Goal: Information Seeking & Learning: Check status

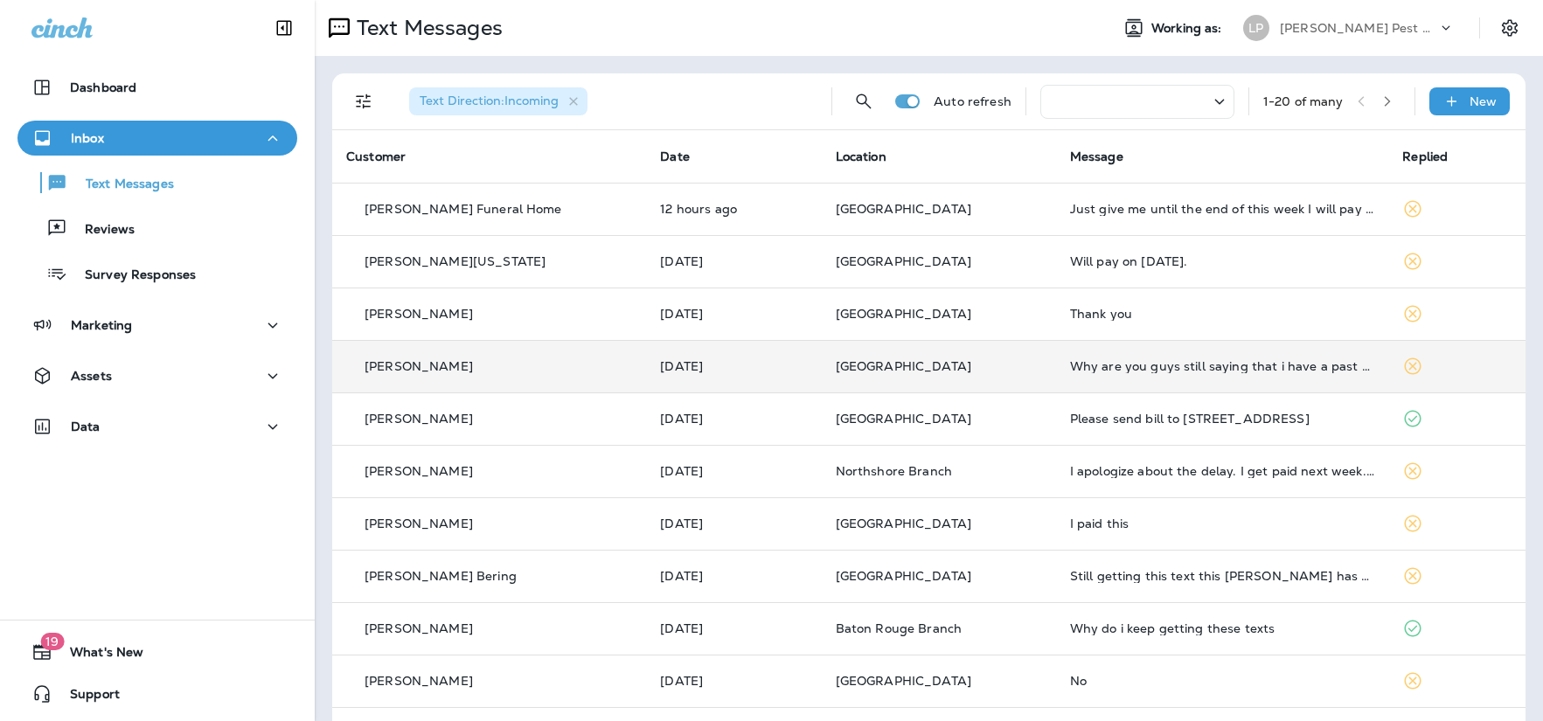
click at [992, 373] on p "[GEOGRAPHIC_DATA]" at bounding box center [939, 366] width 206 height 14
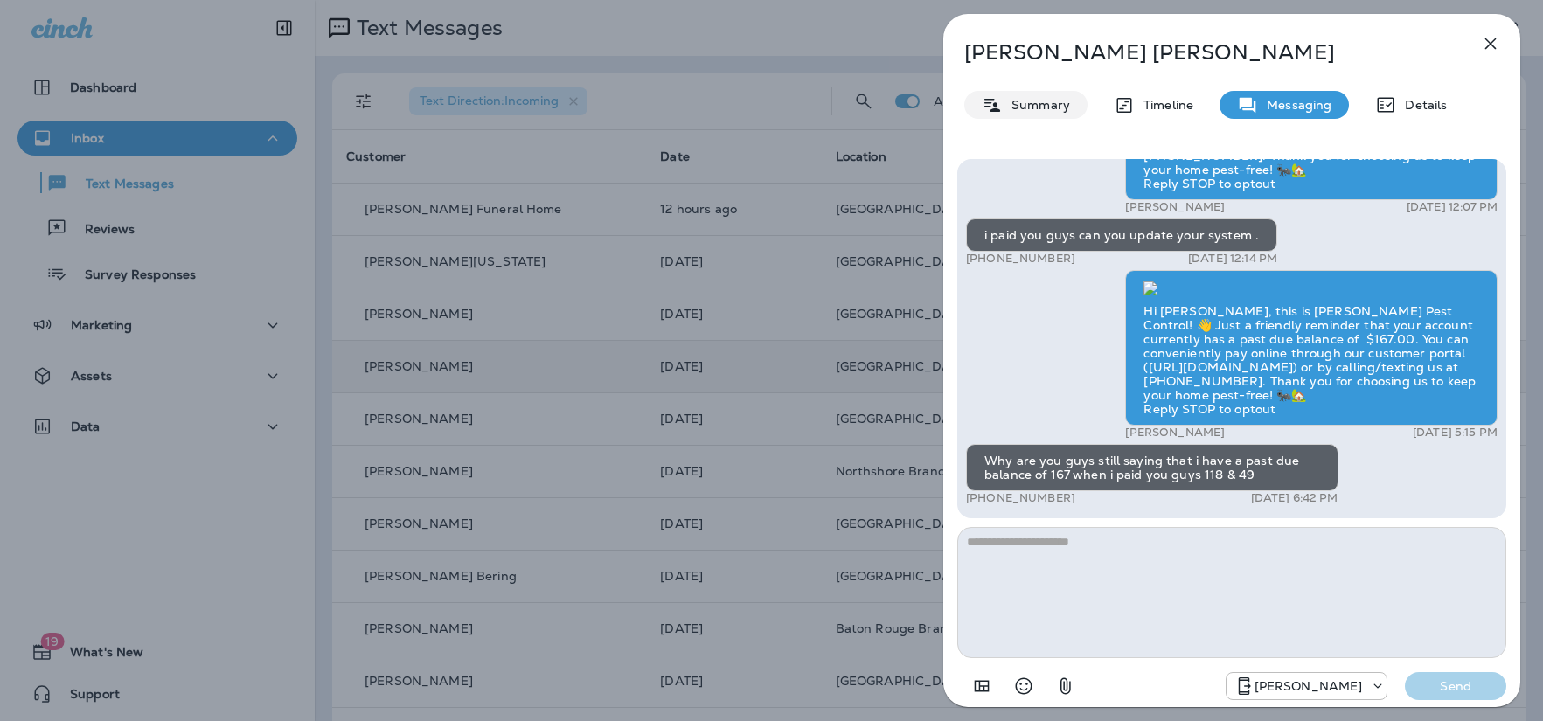
click at [1041, 112] on p "Summary" at bounding box center [1036, 105] width 67 height 14
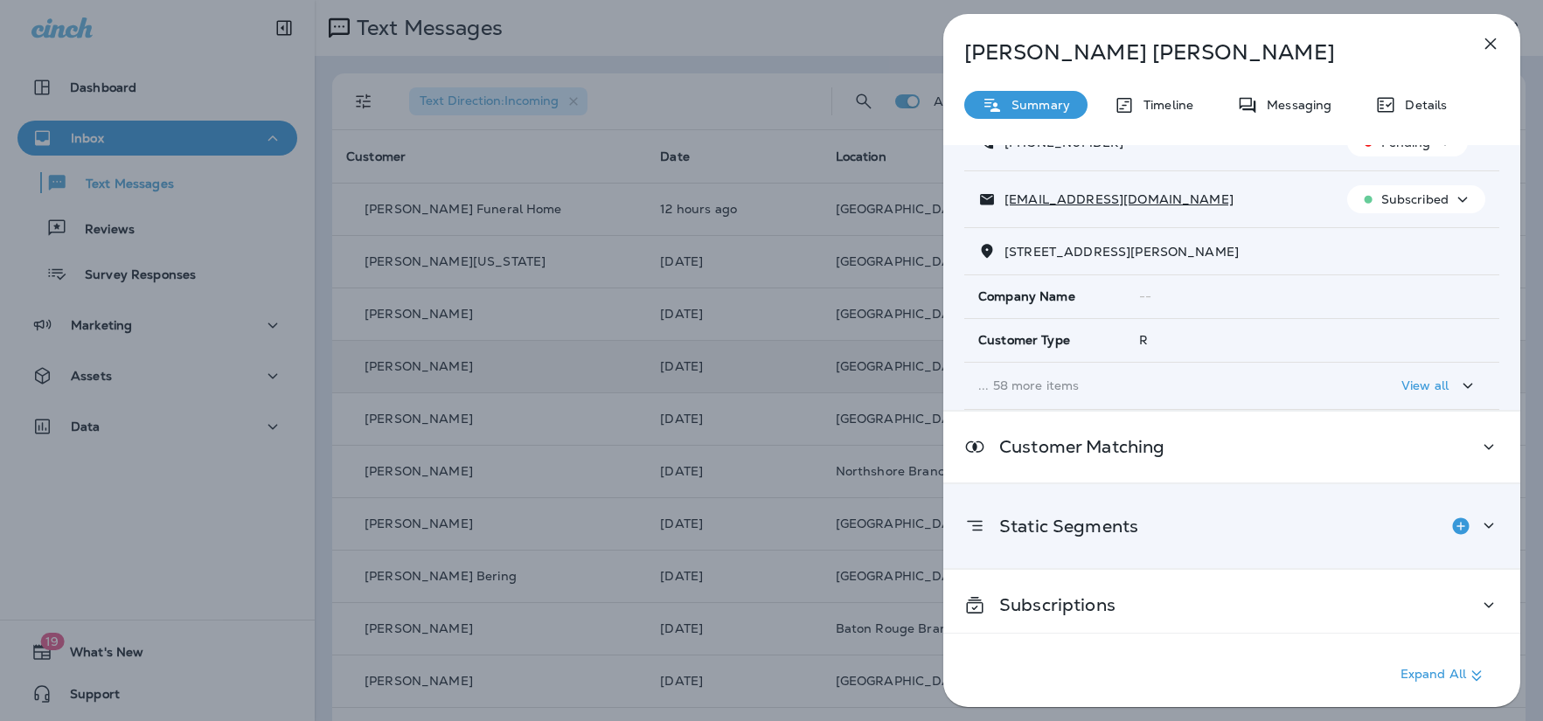
scroll to position [142, 0]
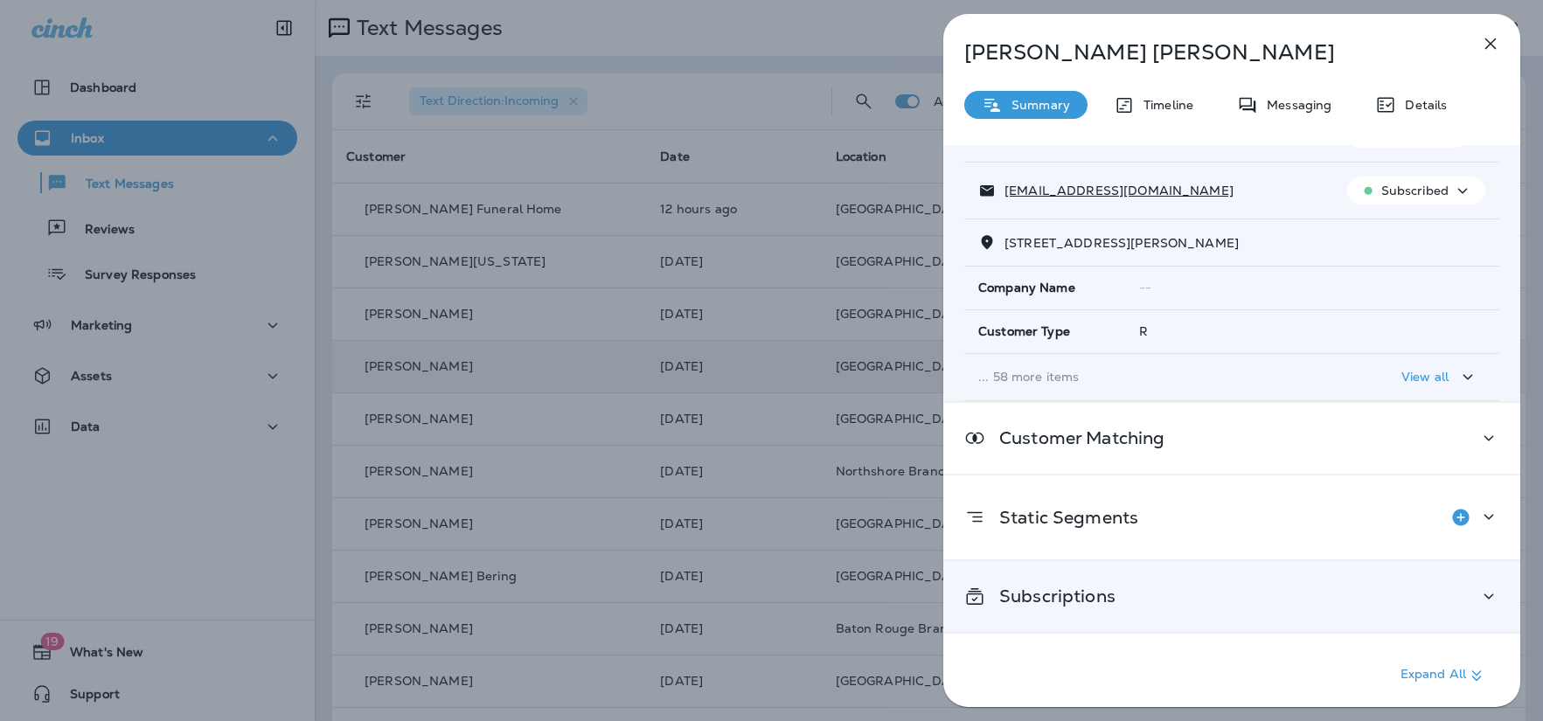
click at [1174, 575] on div "Subscriptions" at bounding box center [1231, 596] width 577 height 71
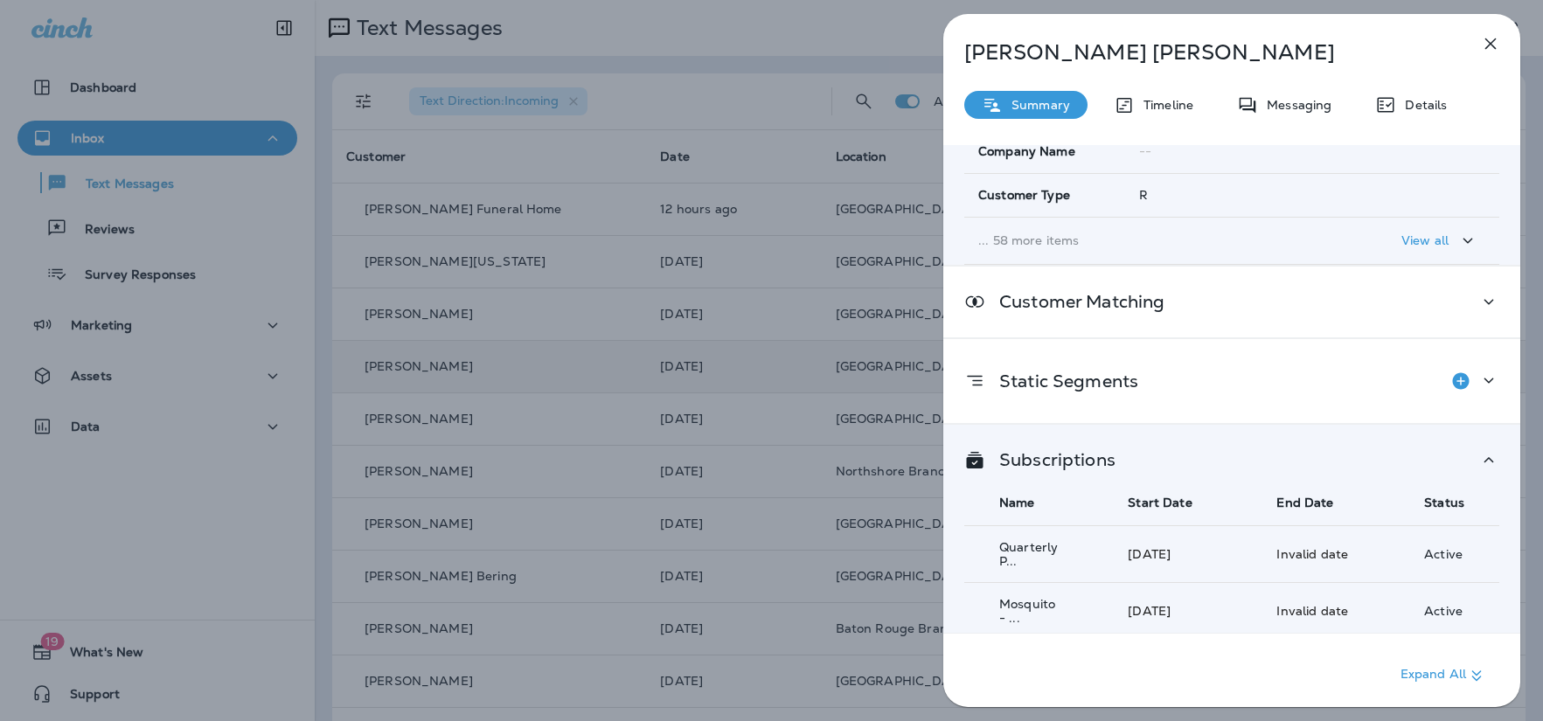
scroll to position [285, 0]
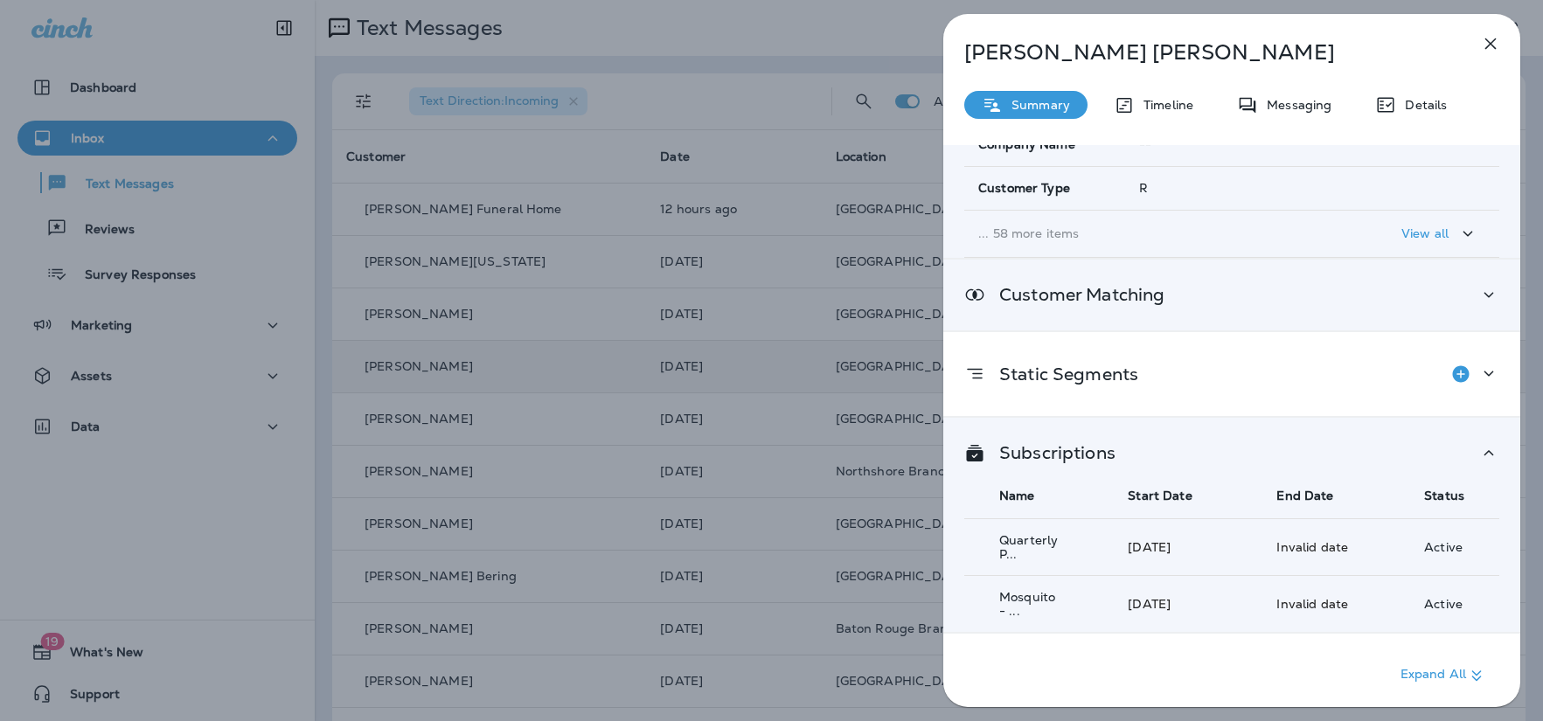
click at [1125, 297] on p "Customer Matching" at bounding box center [1074, 295] width 179 height 14
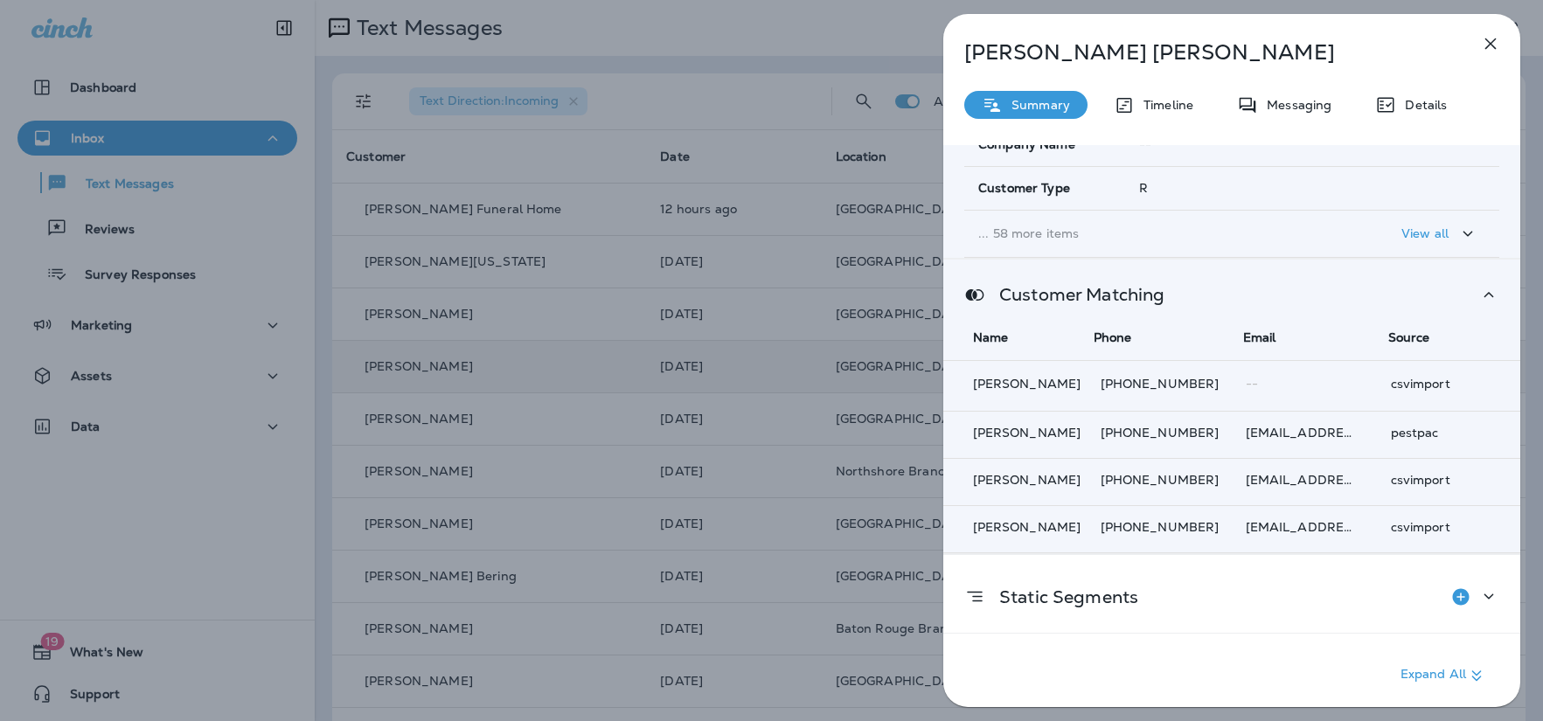
click at [1489, 43] on icon "button" at bounding box center [1490, 43] width 21 height 21
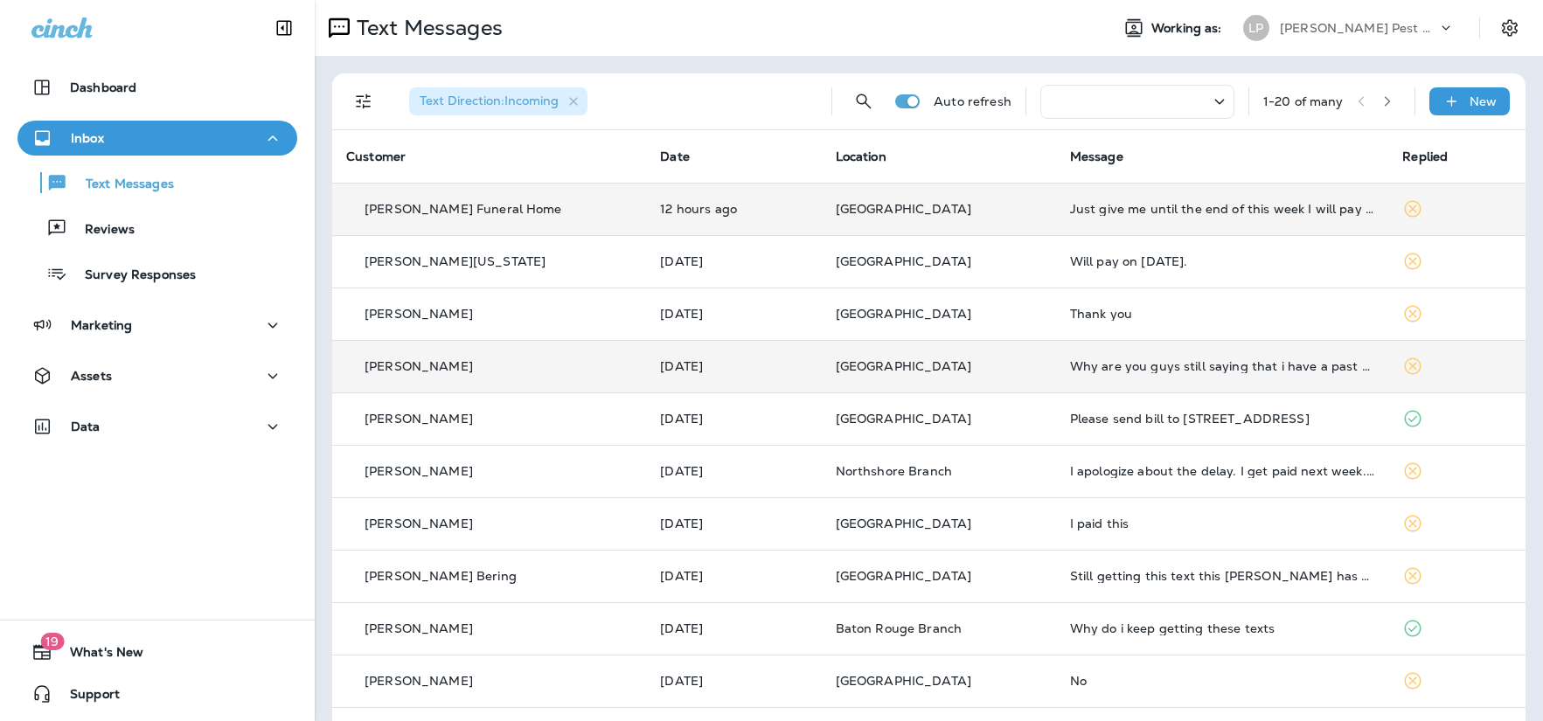
click at [638, 215] on td "[PERSON_NAME] Funeral Home" at bounding box center [489, 209] width 314 height 52
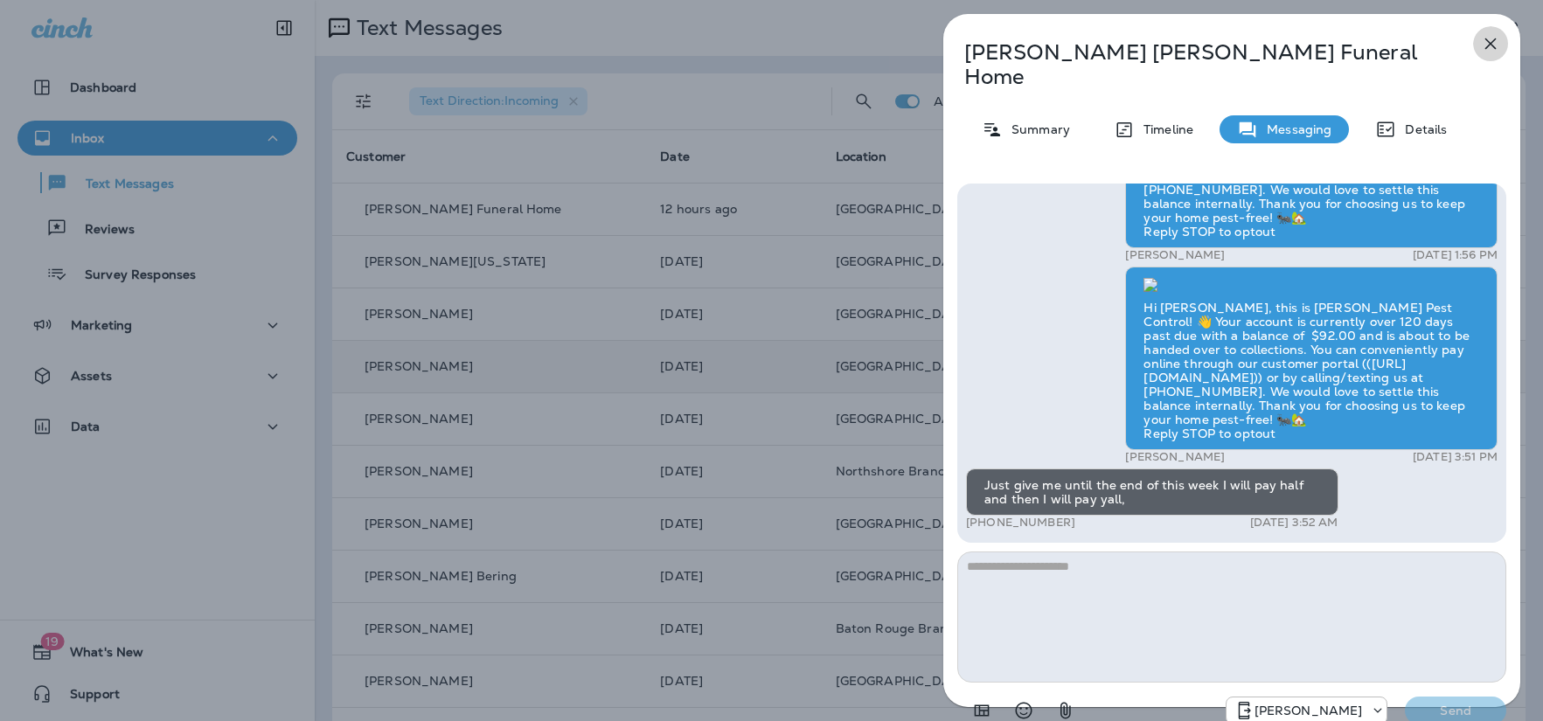
click at [1490, 42] on icon "button" at bounding box center [1490, 43] width 21 height 21
